Goal: Transaction & Acquisition: Purchase product/service

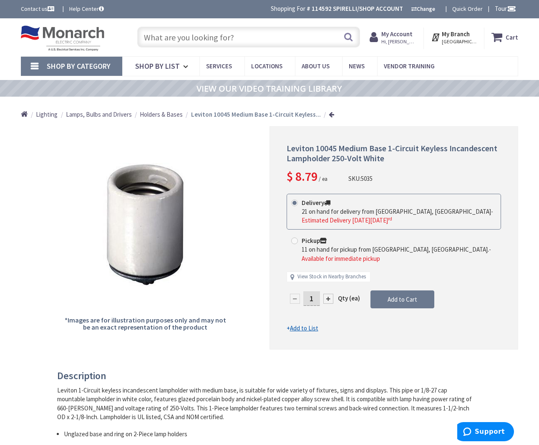
click at [316, 33] on input "text" at bounding box center [248, 37] width 223 height 21
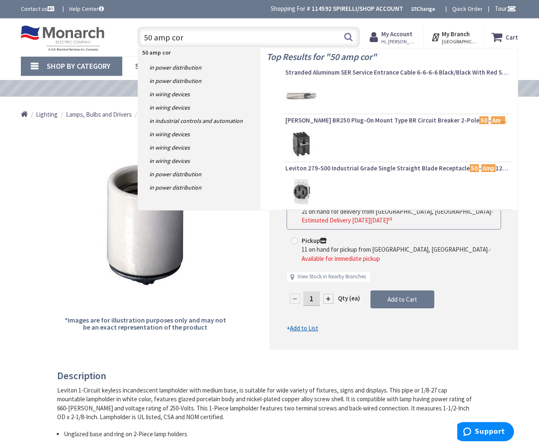
type input "50 amp cord"
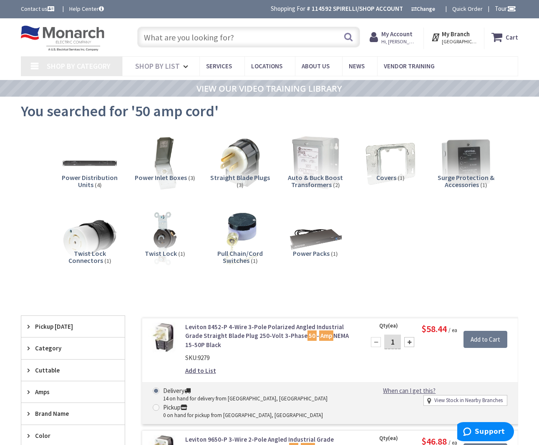
type input "[GEOGRAPHIC_DATA], [GEOGRAPHIC_DATA]"
drag, startPoint x: 194, startPoint y: 37, endPoint x: 257, endPoint y: 10, distance: 69.1
click at [194, 37] on input "text" at bounding box center [248, 37] width 223 height 21
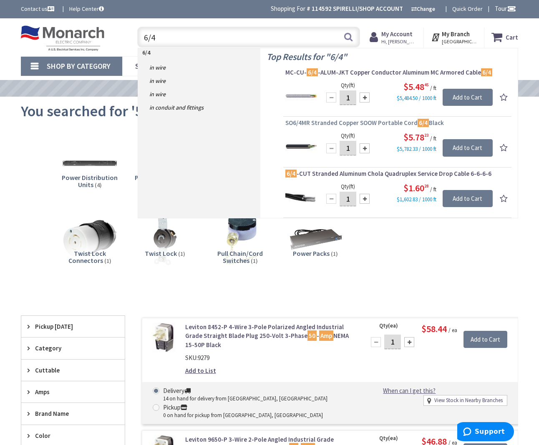
type input "6/4"
click at [315, 123] on span "SO6/4MR Stranded Copper SOOW Portable Cord 6/4 Black" at bounding box center [397, 123] width 224 height 8
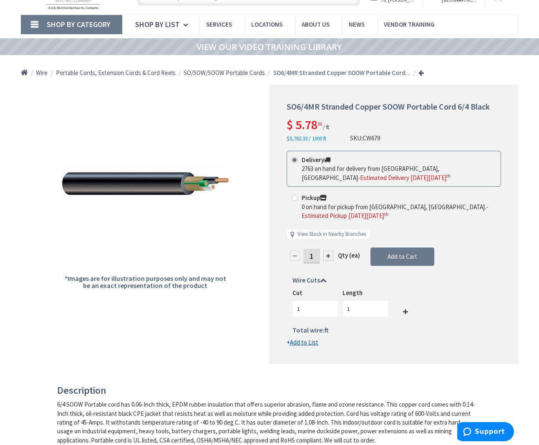
scroll to position [41, 0]
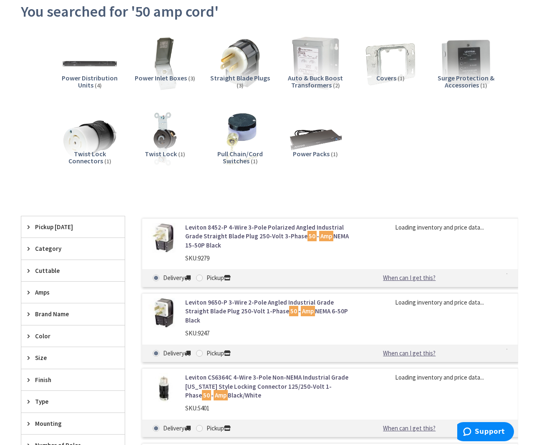
scroll to position [131, 0]
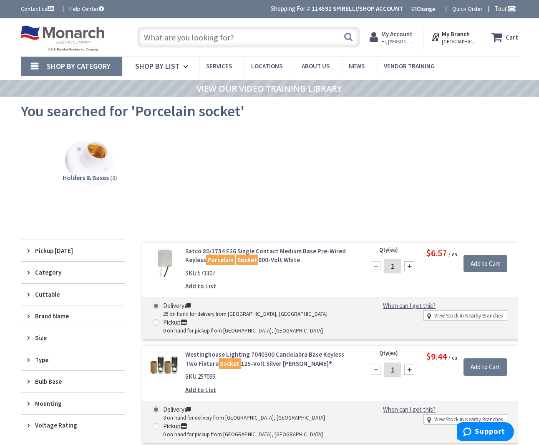
scroll to position [1, 0]
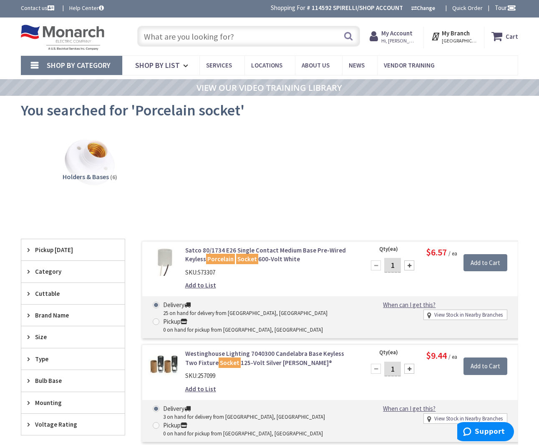
click at [223, 35] on input "text" at bounding box center [248, 36] width 223 height 21
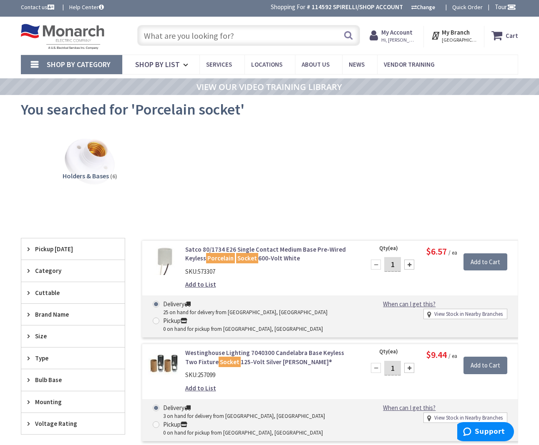
scroll to position [3, 0]
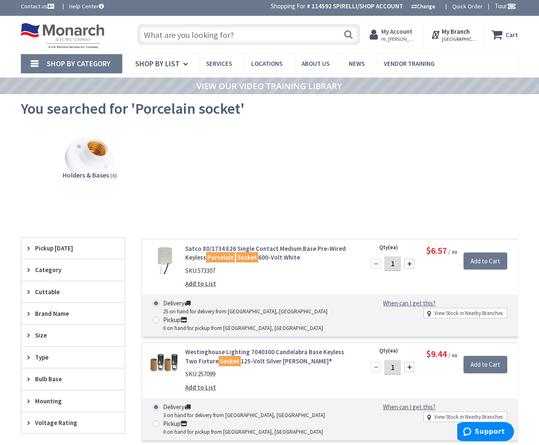
drag, startPoint x: 224, startPoint y: 32, endPoint x: 259, endPoint y: 32, distance: 35.9
click at [224, 32] on input "text" at bounding box center [248, 34] width 223 height 21
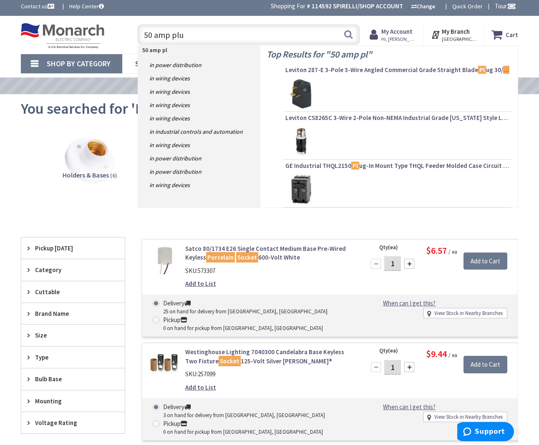
type input "50 amp plug"
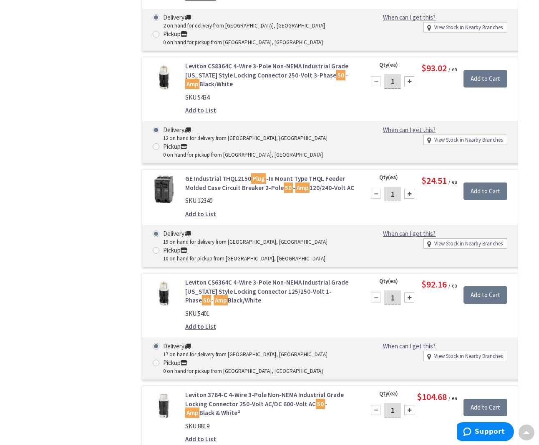
scroll to position [2002, 0]
click at [244, 278] on link "Leviton CS6364C 4-Wire 3-Pole Non-NEMA Industrial Grade California Style Lockin…" at bounding box center [270, 291] width 170 height 27
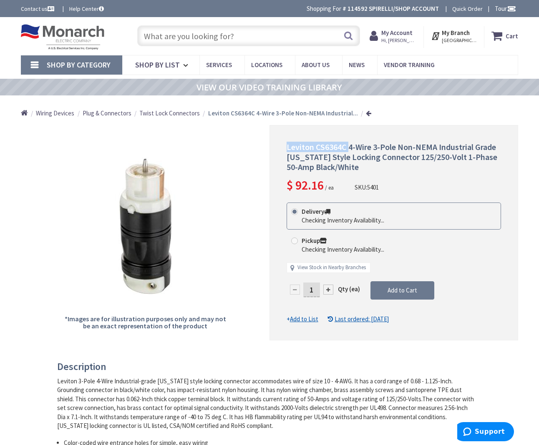
drag, startPoint x: 287, startPoint y: 147, endPoint x: 348, endPoint y: 149, distance: 61.8
click at [348, 149] on span "Leviton CS6364C 4-Wire 3-Pole Non-NEMA Industrial Grade California Style Lockin…" at bounding box center [392, 157] width 211 height 30
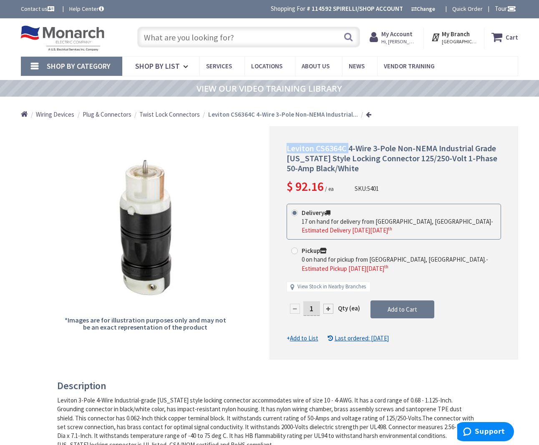
copy span "Leviton CS6364C"
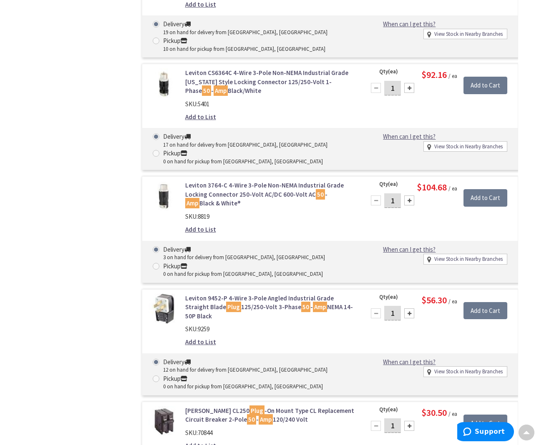
scroll to position [2242, 0]
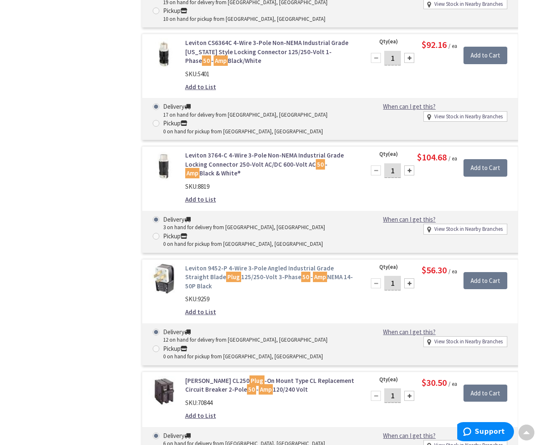
click at [204, 264] on link "Leviton 9452-P 4-Wire 3-Pole Angled Industrial Grade Straight Blade Plug 125/25…" at bounding box center [270, 277] width 170 height 27
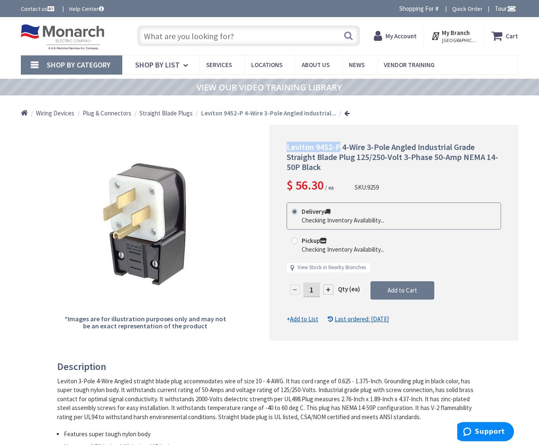
drag, startPoint x: 307, startPoint y: 148, endPoint x: 337, endPoint y: 145, distance: 31.0
click at [337, 145] on div "Leviton 9452-P 4-Wire 3-Pole Angled Industrial Grade Straight Blade Plug 125/25…" at bounding box center [393, 233] width 249 height 216
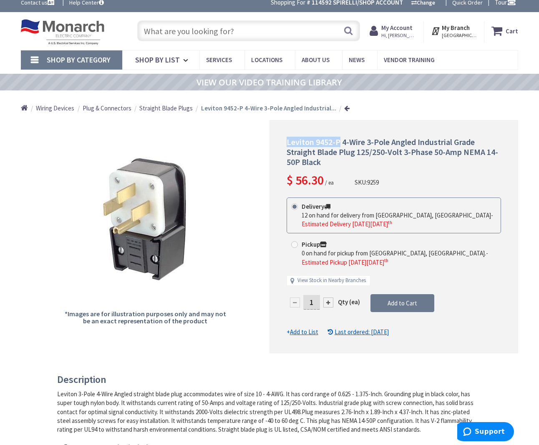
scroll to position [8, 0]
